Goal: Information Seeking & Learning: Learn about a topic

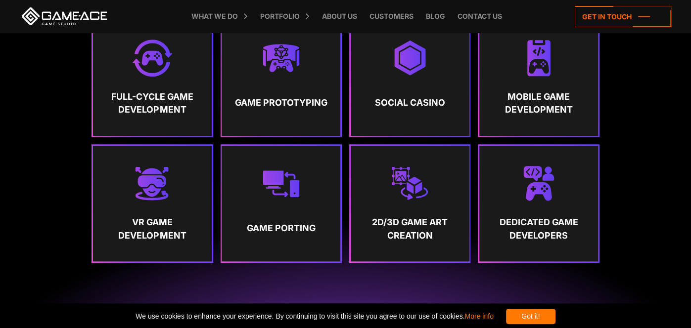
scroll to position [479, 0]
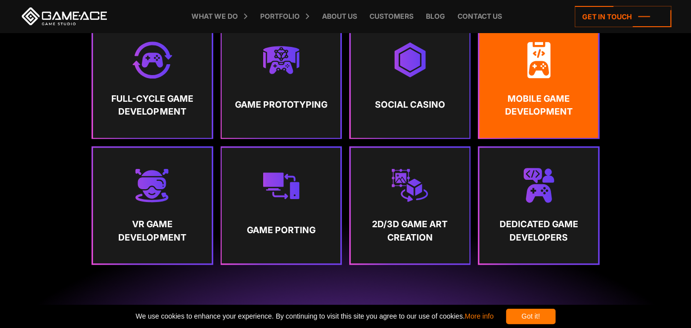
click at [505, 131] on link "Mobile Game Development" at bounding box center [538, 80] width 119 height 116
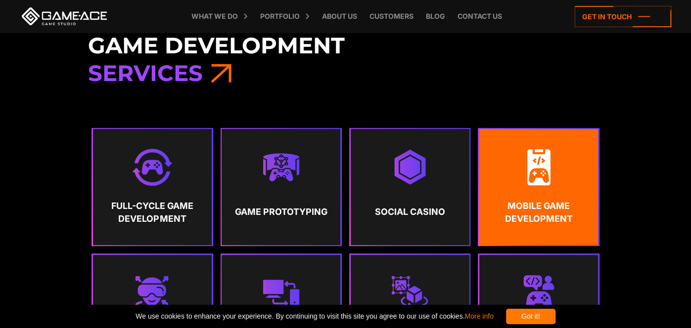
scroll to position [353, 0]
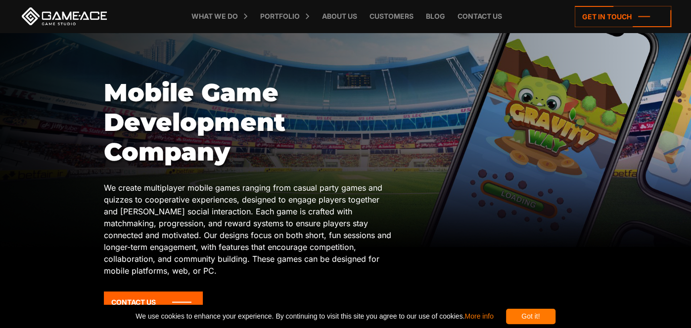
click at [555, 312] on div "Got it!" at bounding box center [530, 316] width 49 height 15
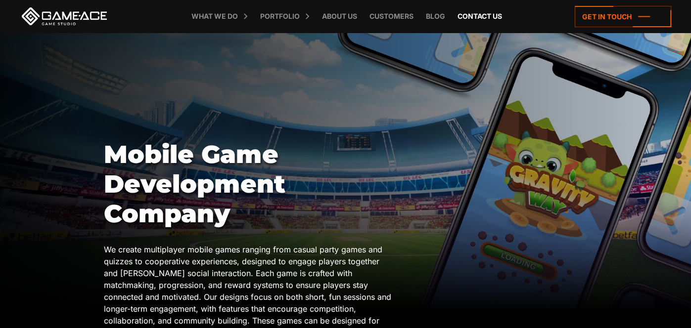
click at [499, 6] on link "Contact us" at bounding box center [479, 16] width 54 height 33
click at [441, 12] on link "Blog" at bounding box center [435, 16] width 29 height 33
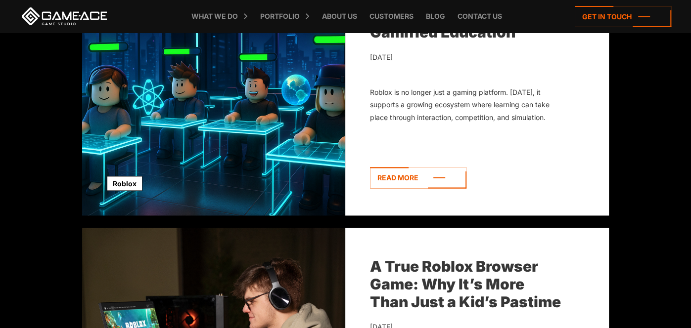
scroll to position [902, 0]
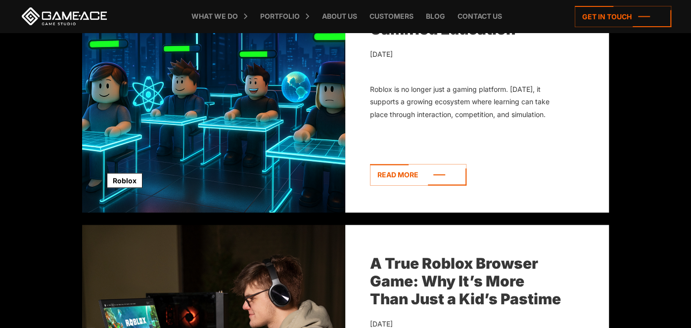
click at [120, 179] on link "Roblox" at bounding box center [125, 180] width 36 height 15
click at [115, 180] on link "Roblox" at bounding box center [125, 180] width 36 height 15
click at [123, 149] on img at bounding box center [213, 93] width 263 height 240
click at [122, 124] on img at bounding box center [213, 93] width 263 height 240
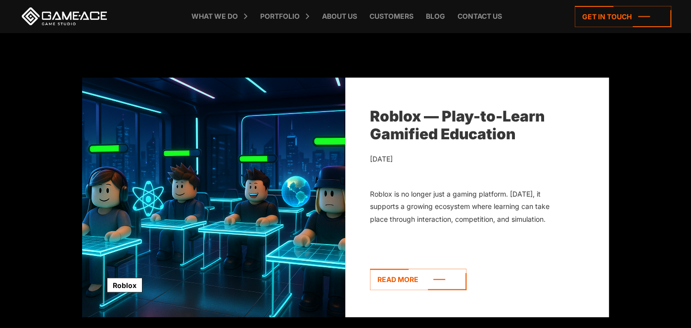
scroll to position [208, 0]
